Goal: Task Accomplishment & Management: Use online tool/utility

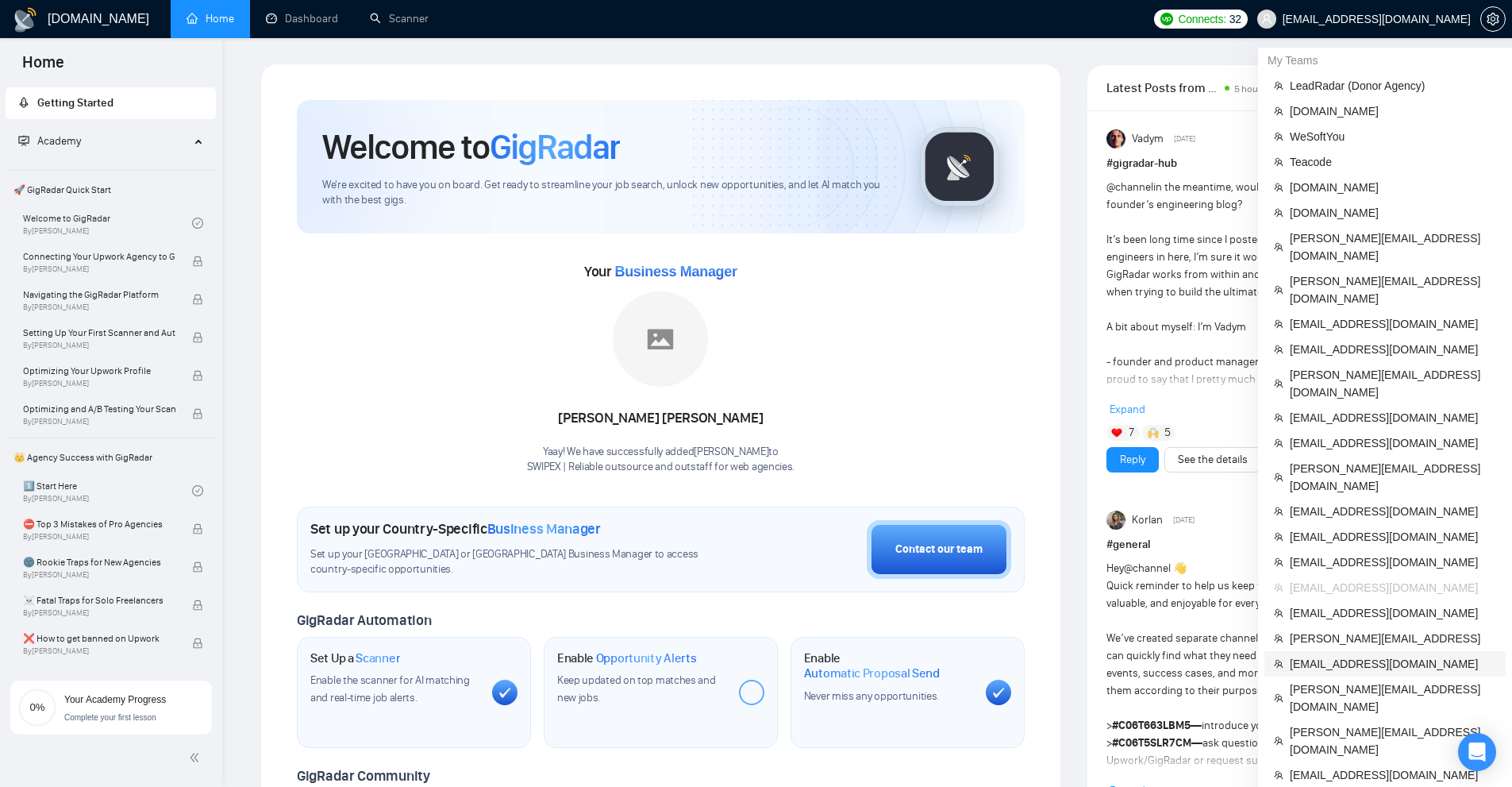
click at [1353, 655] on span "[EMAIL_ADDRESS][DOMAIN_NAME]" at bounding box center [1392, 663] width 206 height 17
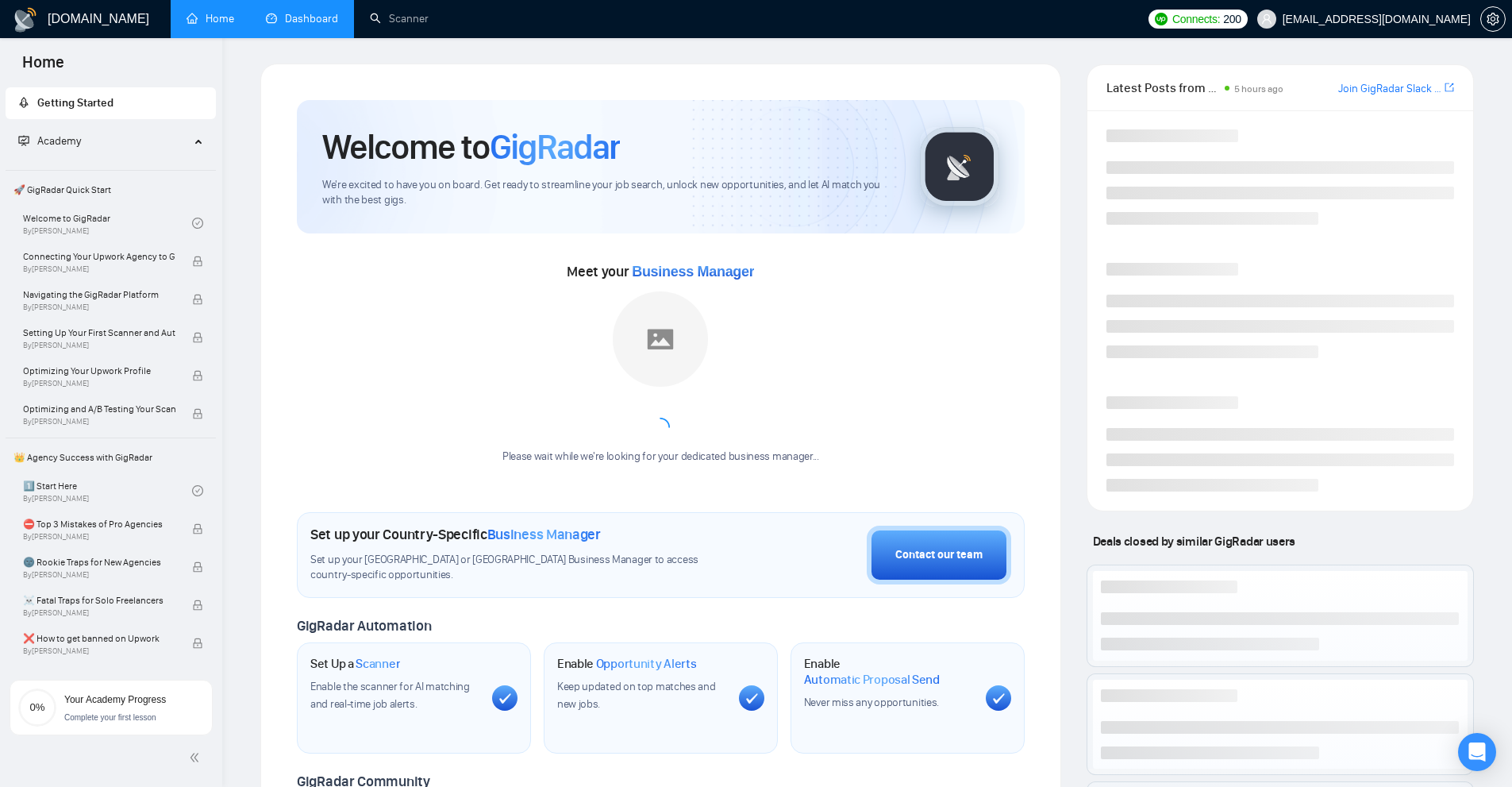
click at [295, 12] on link "Dashboard" at bounding box center [302, 19] width 72 height 13
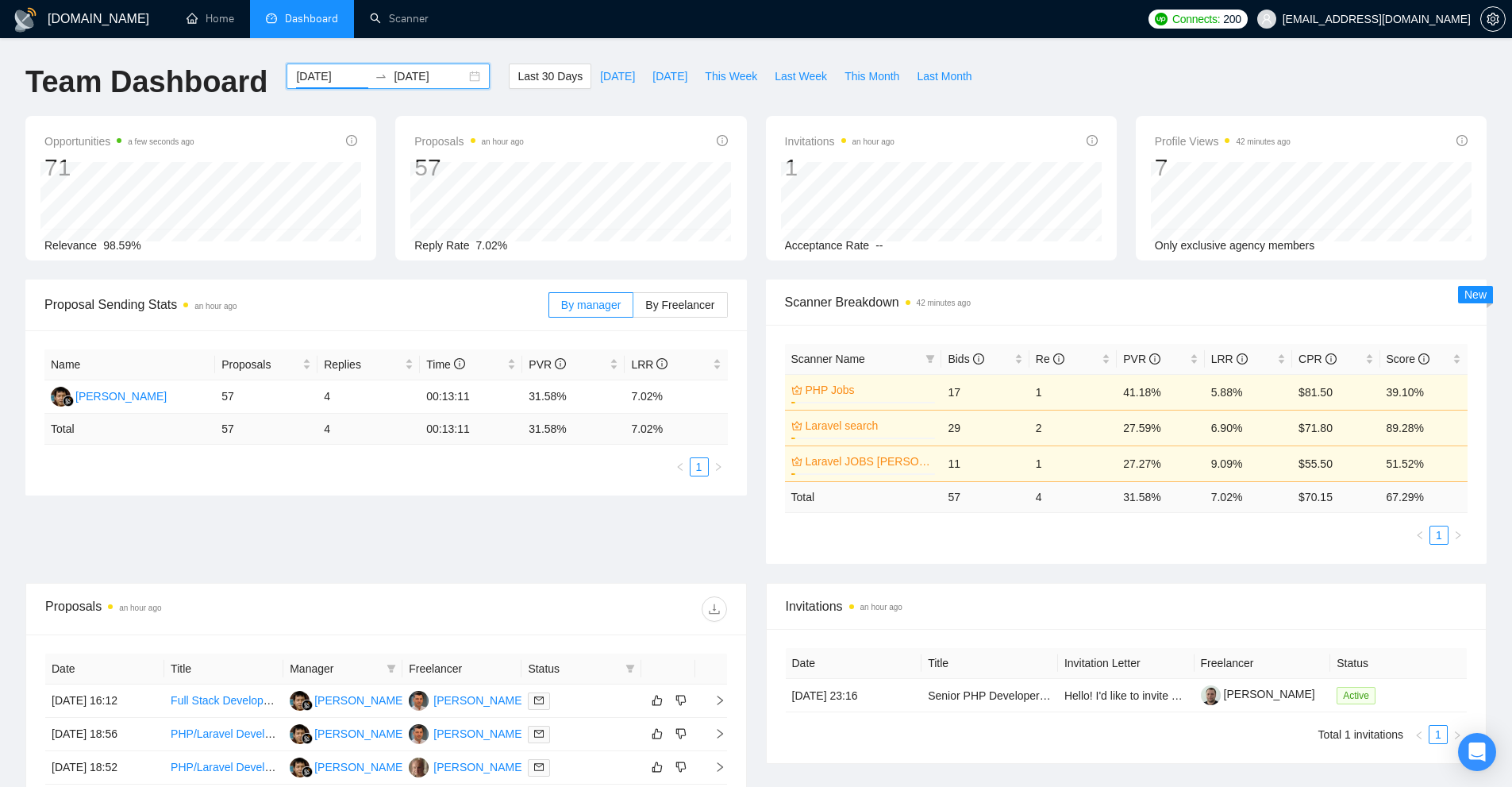
click at [299, 70] on input "[DATE]" at bounding box center [332, 75] width 72 height 17
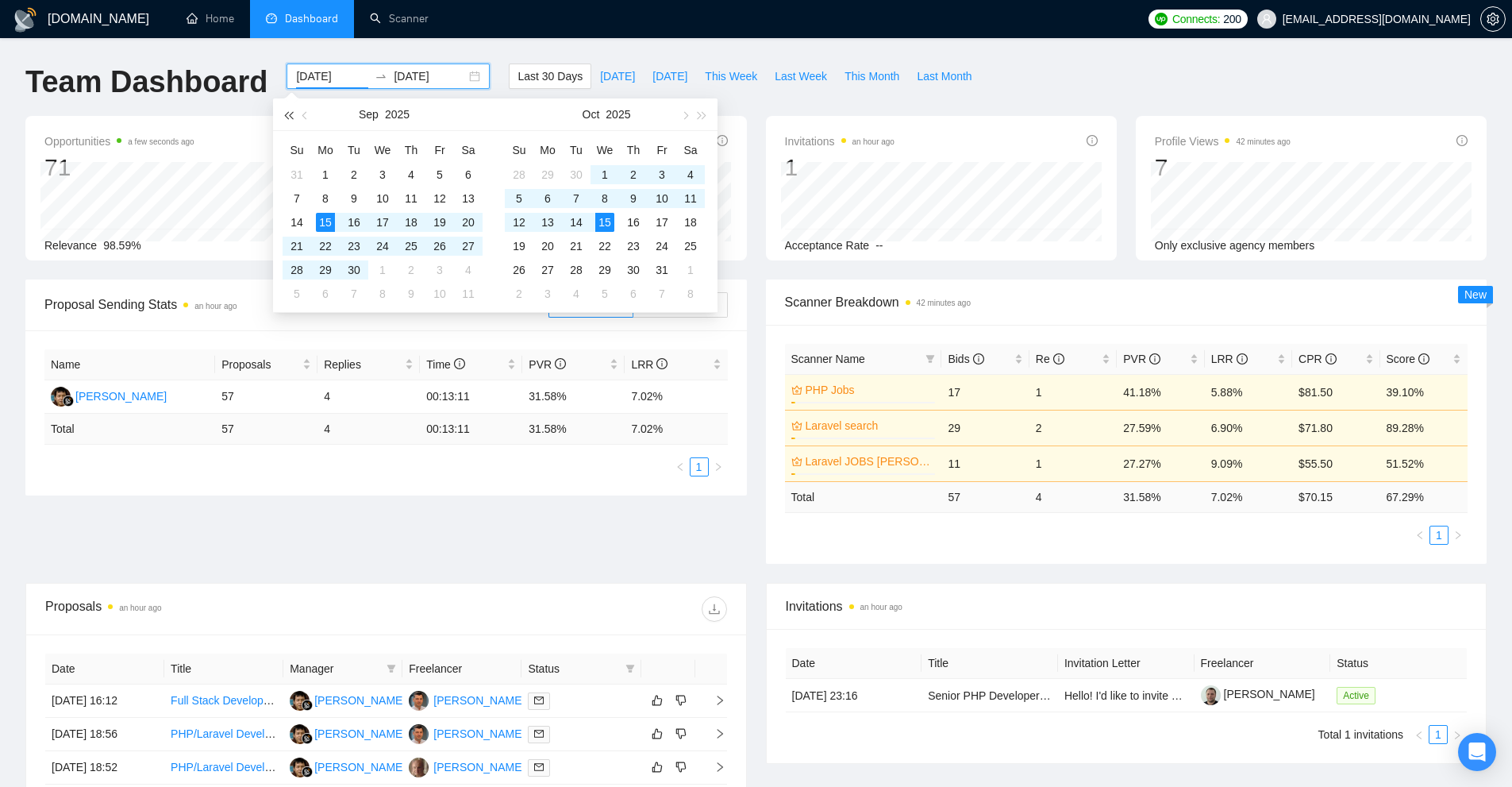
click at [289, 112] on span "button" at bounding box center [288, 115] width 8 height 8
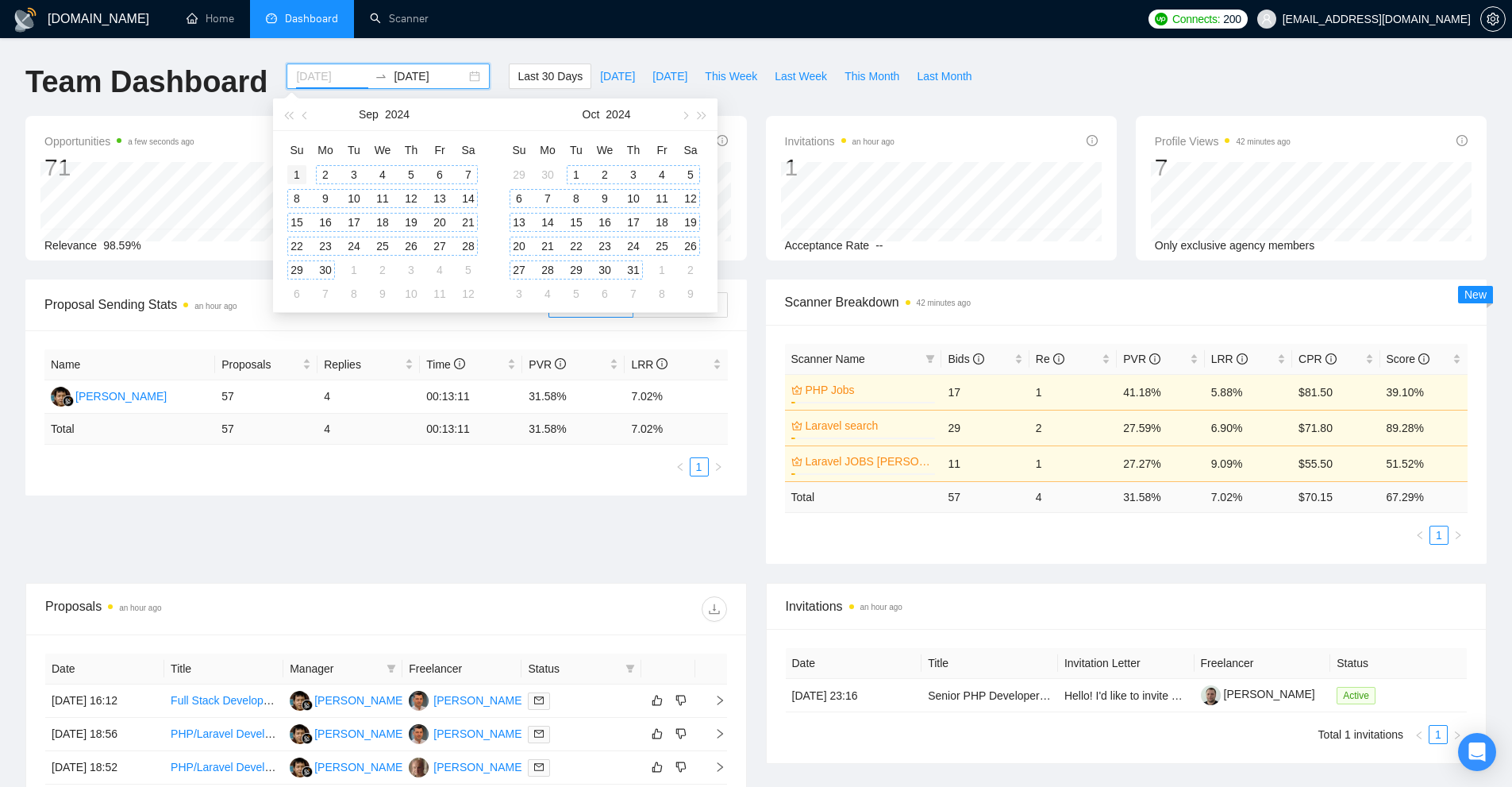
type input "[DATE]"
click at [300, 176] on div "1" at bounding box center [296, 174] width 19 height 19
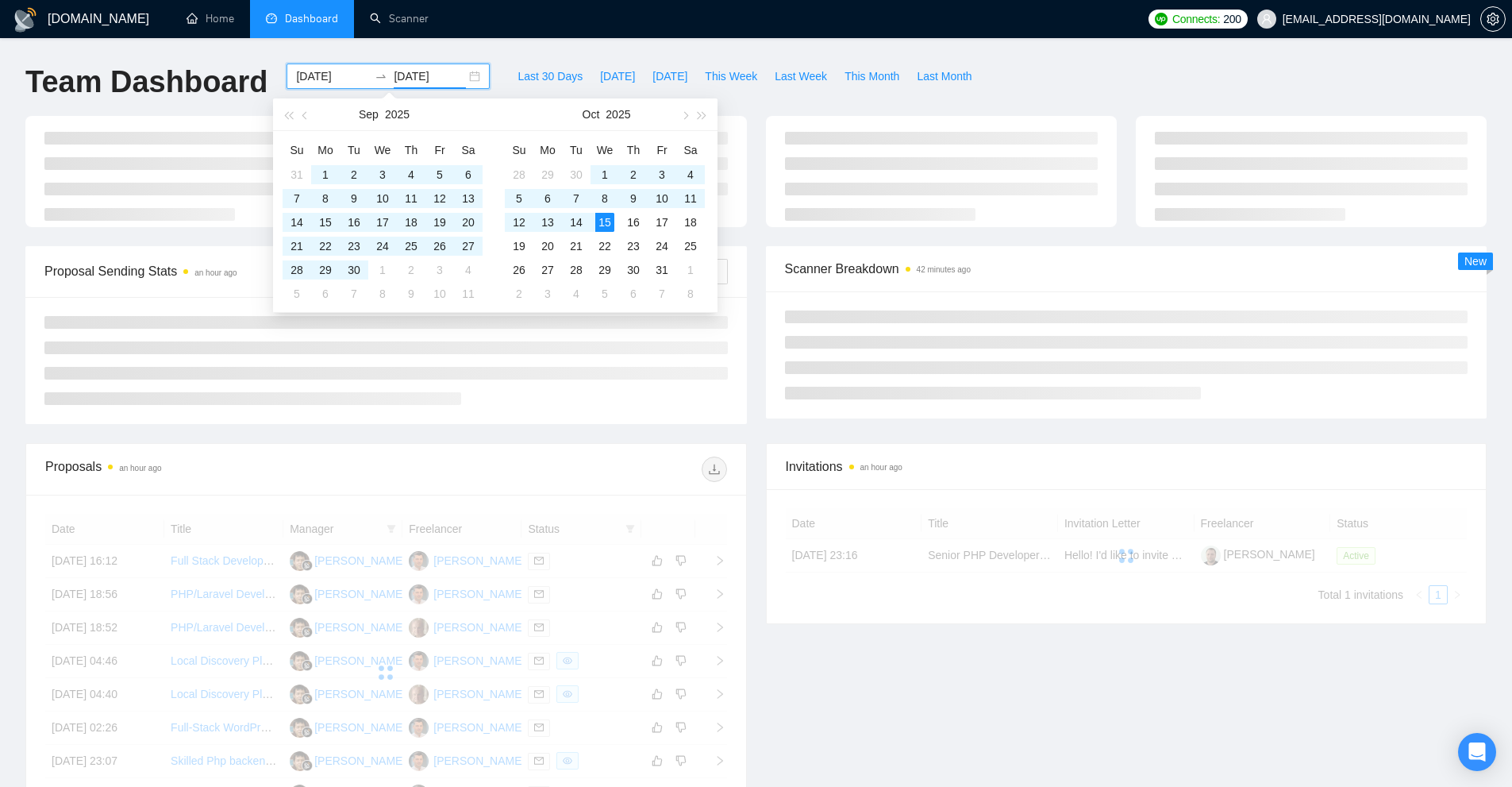
click at [603, 450] on div "Proposals an hour ago" at bounding box center [386, 469] width 682 height 51
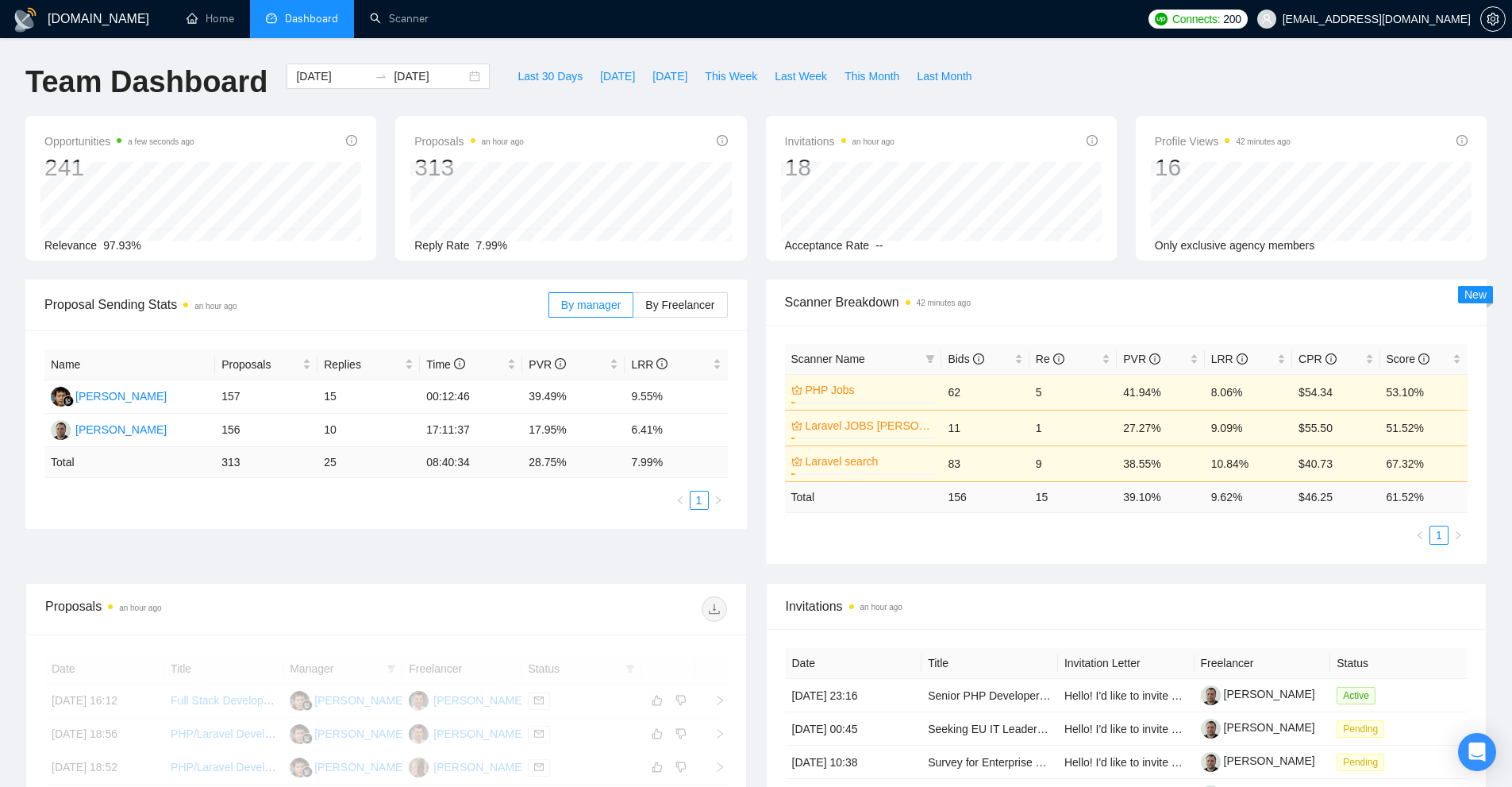
scroll to position [397, 0]
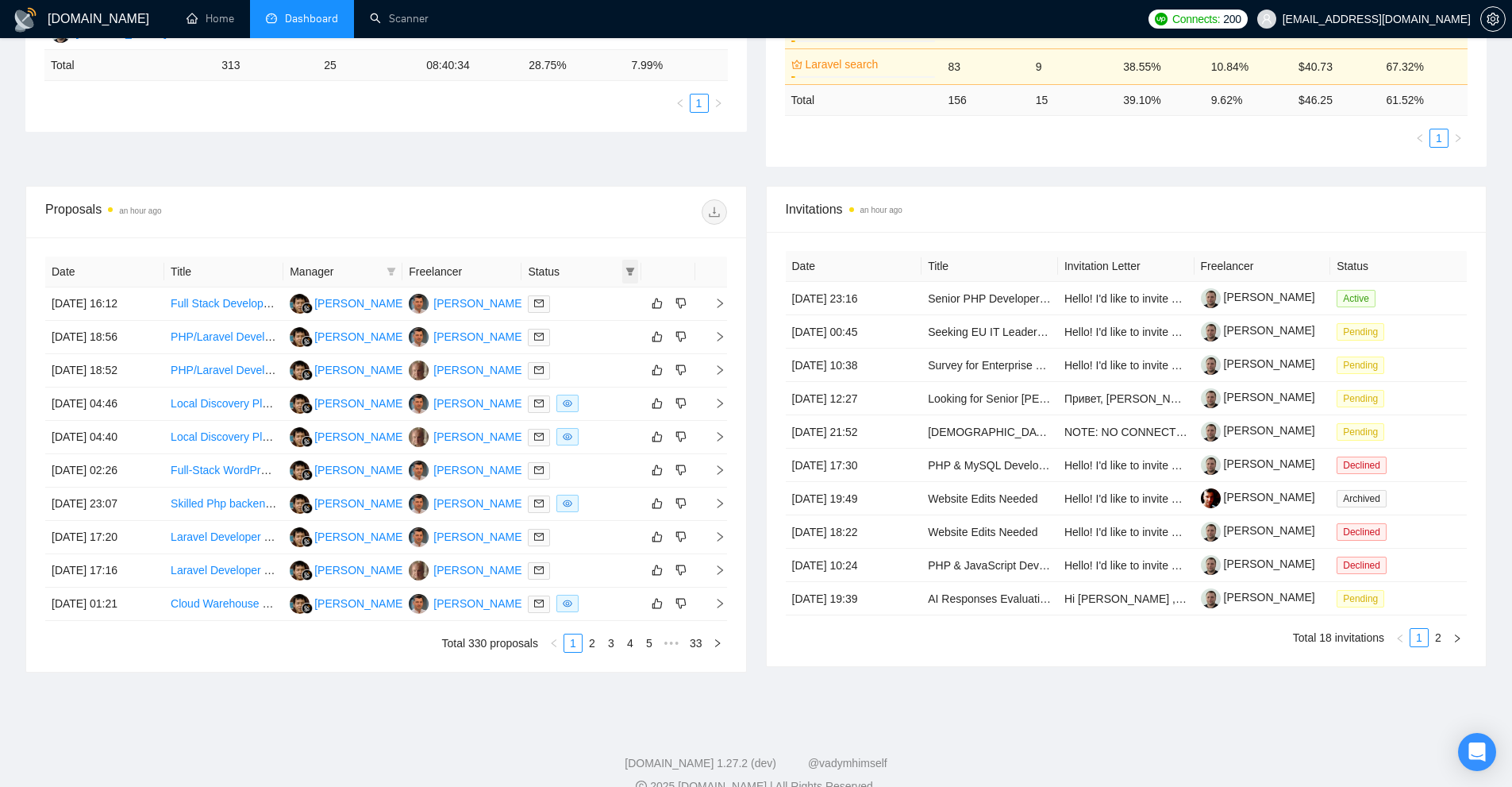
click at [633, 274] on icon "filter" at bounding box center [630, 272] width 10 height 10
click at [579, 307] on span "Chat" at bounding box center [579, 301] width 30 height 12
checkbox input "true"
click at [625, 374] on div "Chat Sent Reset OK" at bounding box center [590, 329] width 95 height 88
click at [625, 362] on button "OK" at bounding box center [616, 359] width 29 height 19
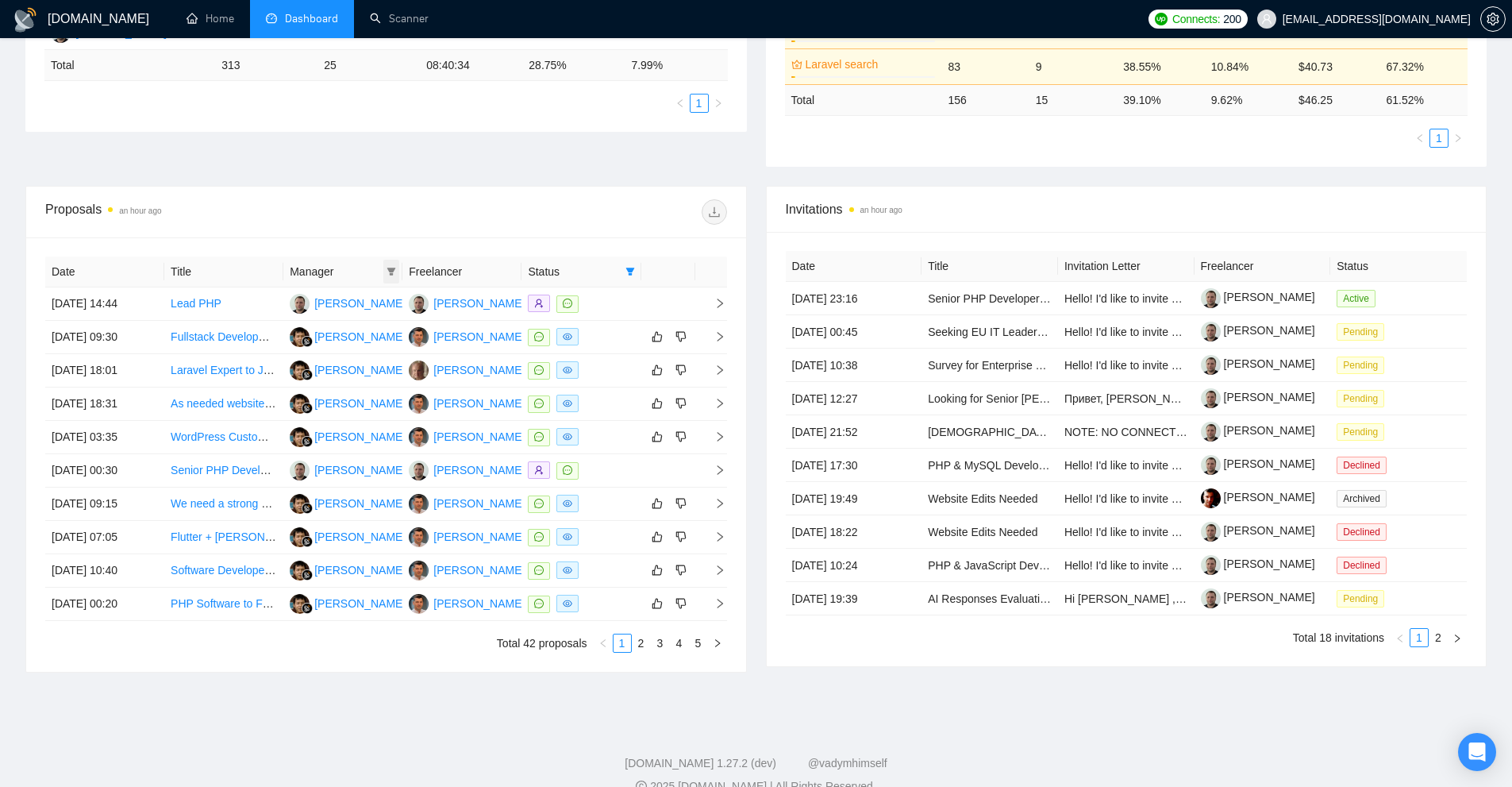
click at [394, 269] on icon "filter" at bounding box center [391, 272] width 9 height 8
click at [358, 299] on span "[PERSON_NAME]" at bounding box center [377, 301] width 91 height 12
checkbox input "true"
click at [404, 361] on span "OK" at bounding box center [412, 359] width 16 height 17
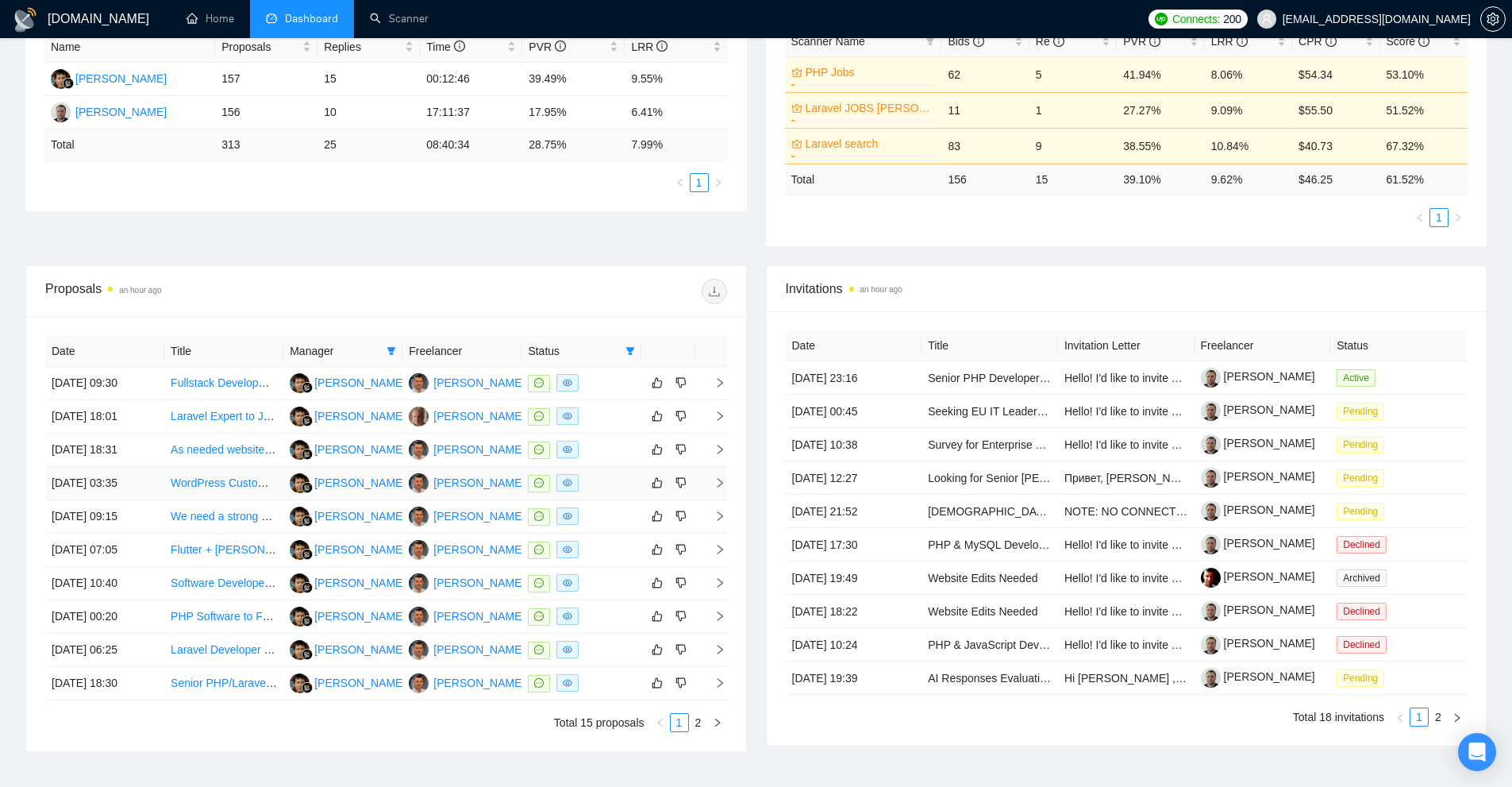
scroll to position [238, 0]
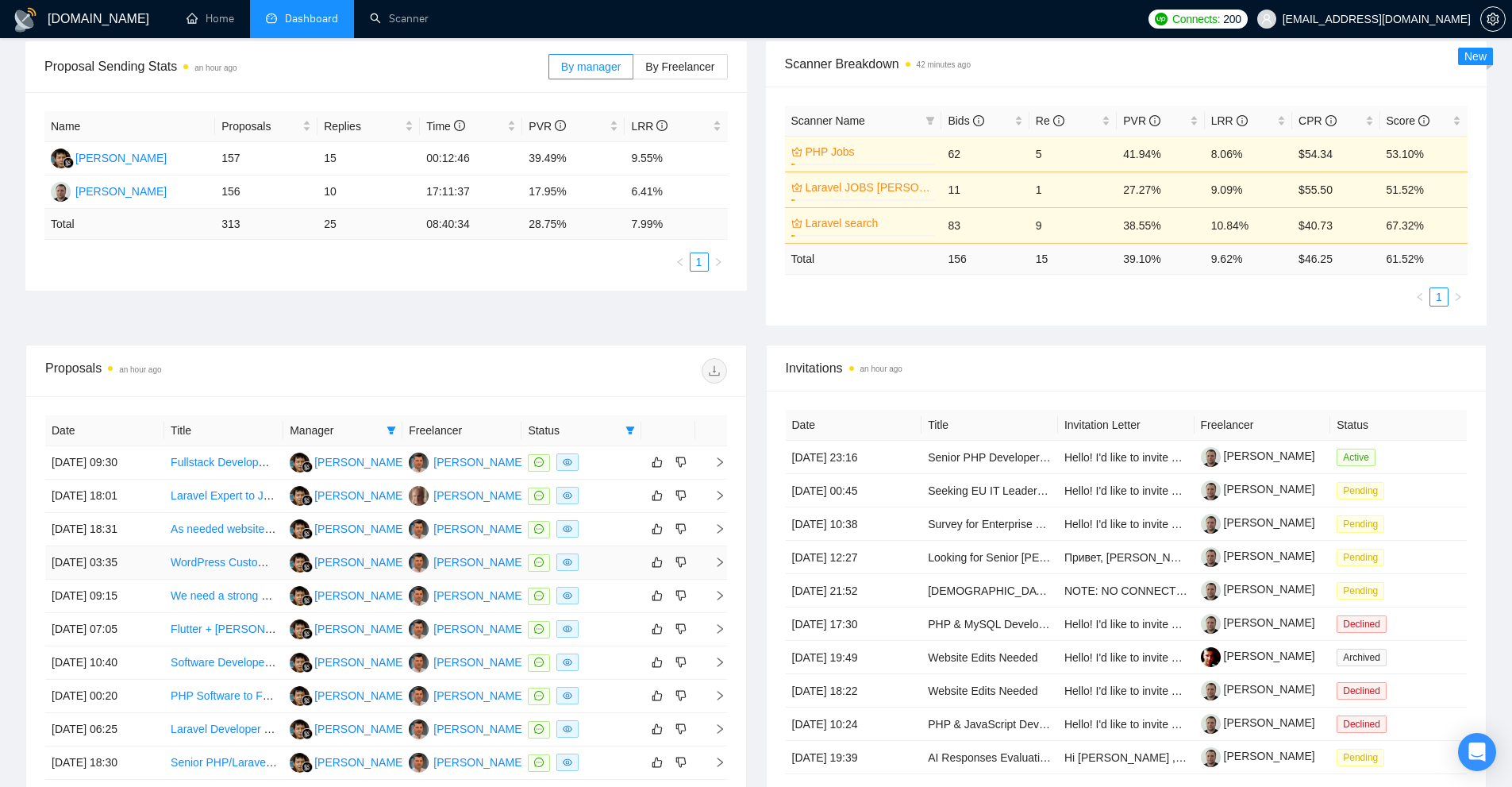
click at [119, 573] on td "[DATE] 03:35" at bounding box center [104, 563] width 119 height 34
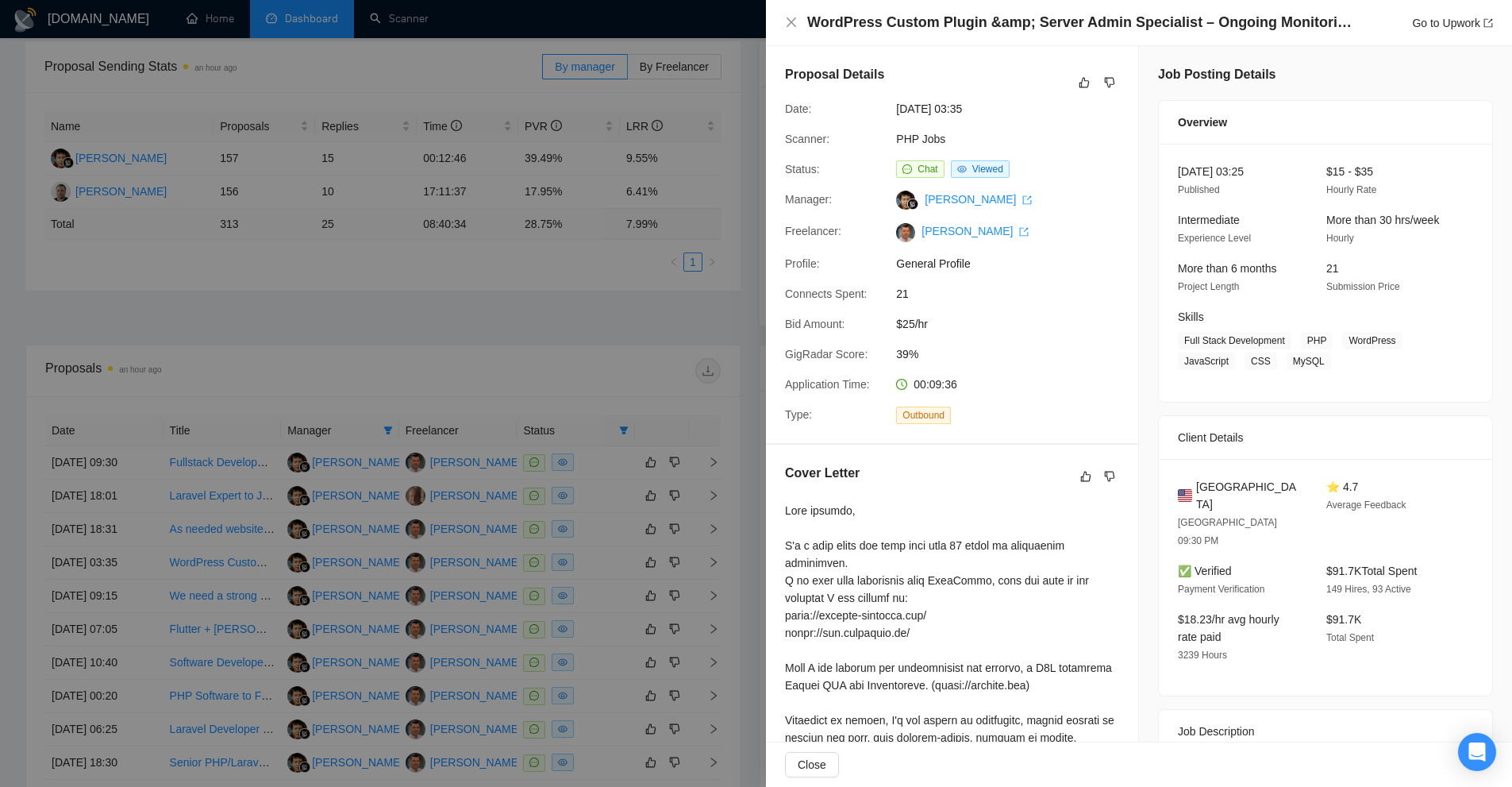
click at [359, 45] on div at bounding box center [756, 393] width 1512 height 787
